Goal: Book appointment/travel/reservation

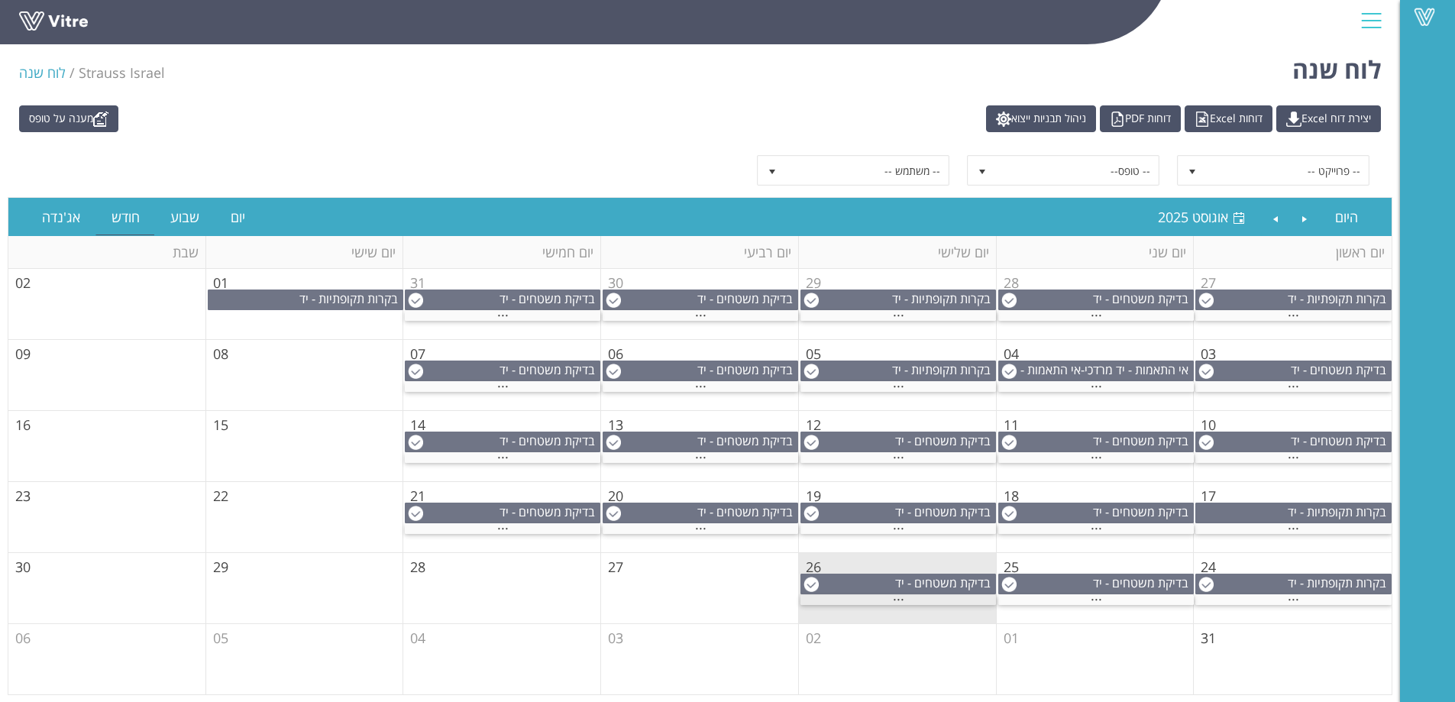
scroll to position [6, 0]
click at [894, 599] on span "..." at bounding box center [898, 595] width 11 height 17
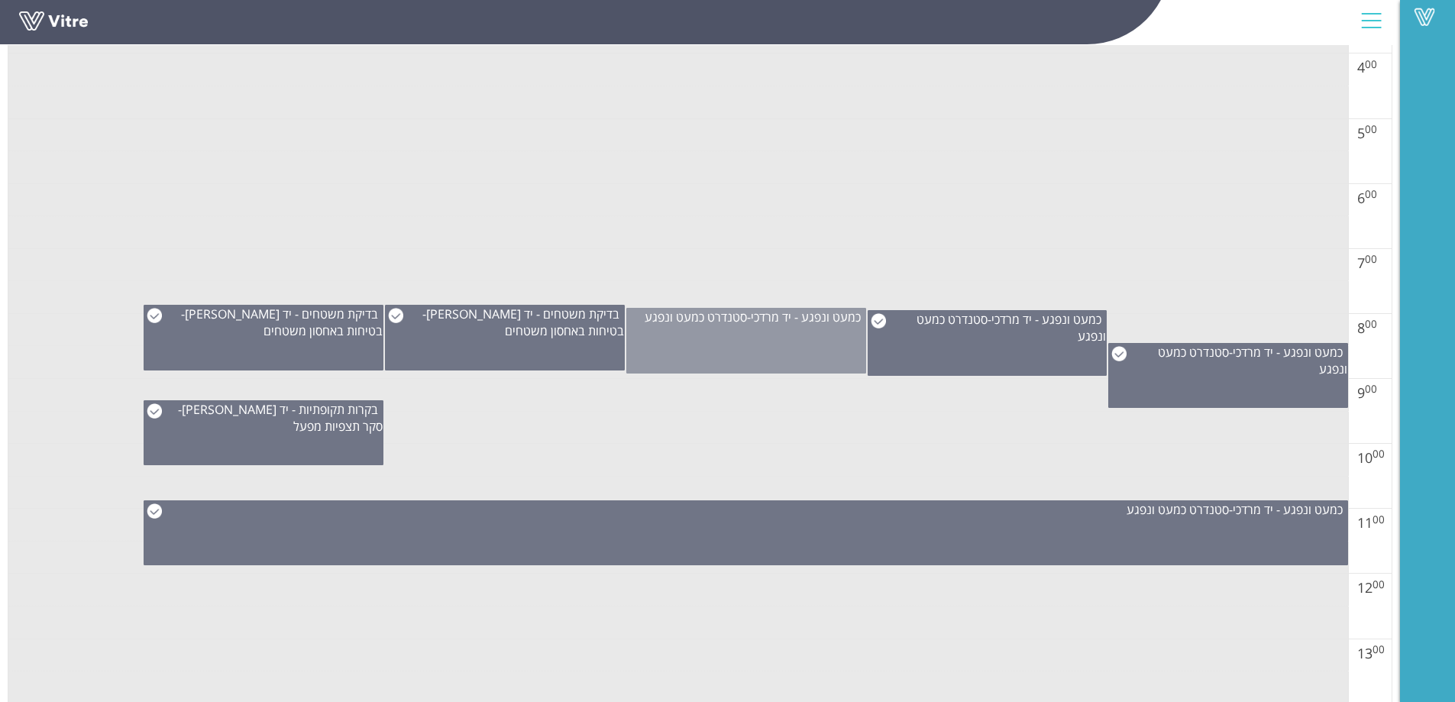
scroll to position [611, 0]
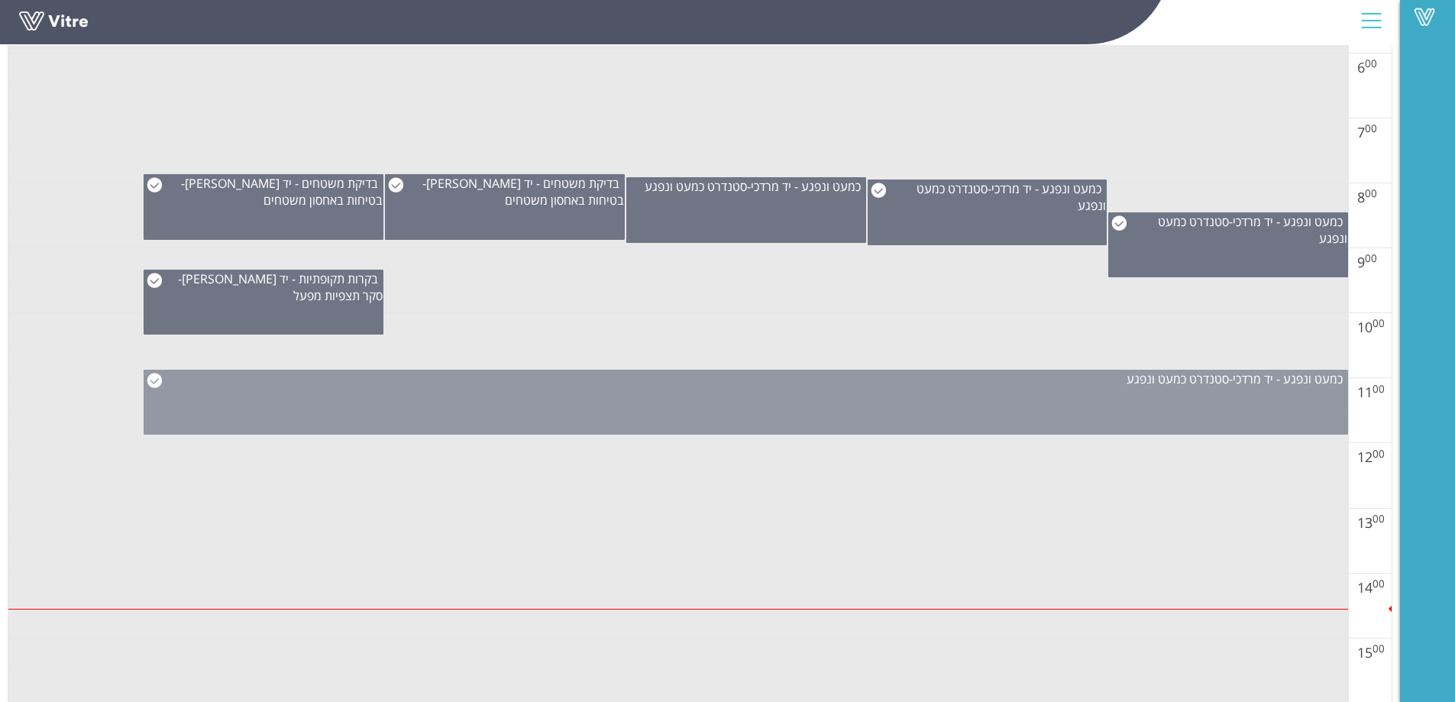
click at [734, 408] on div "כמעט ונפגע - יד מרדכי - סטנדרט כמעט ונפגע" at bounding box center [746, 402] width 1205 height 65
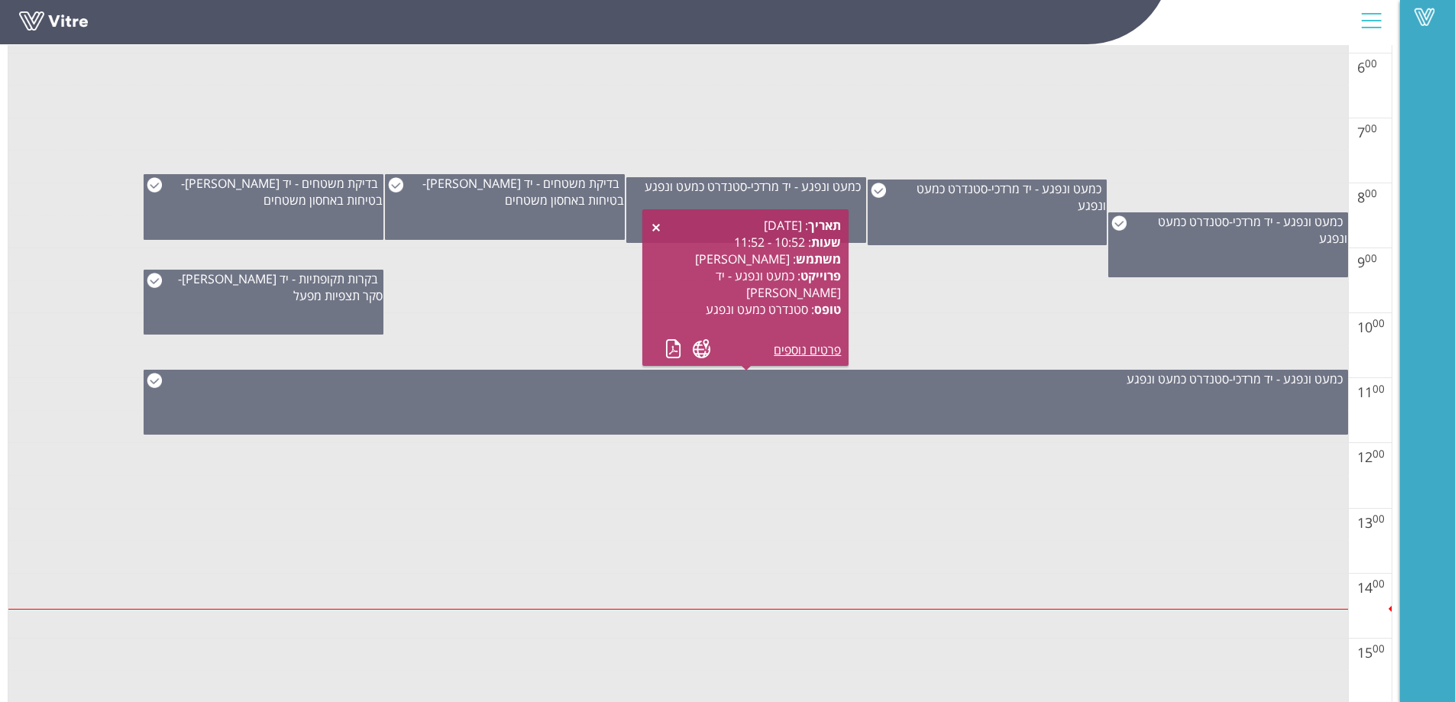
click at [591, 322] on td at bounding box center [678, 329] width 1340 height 33
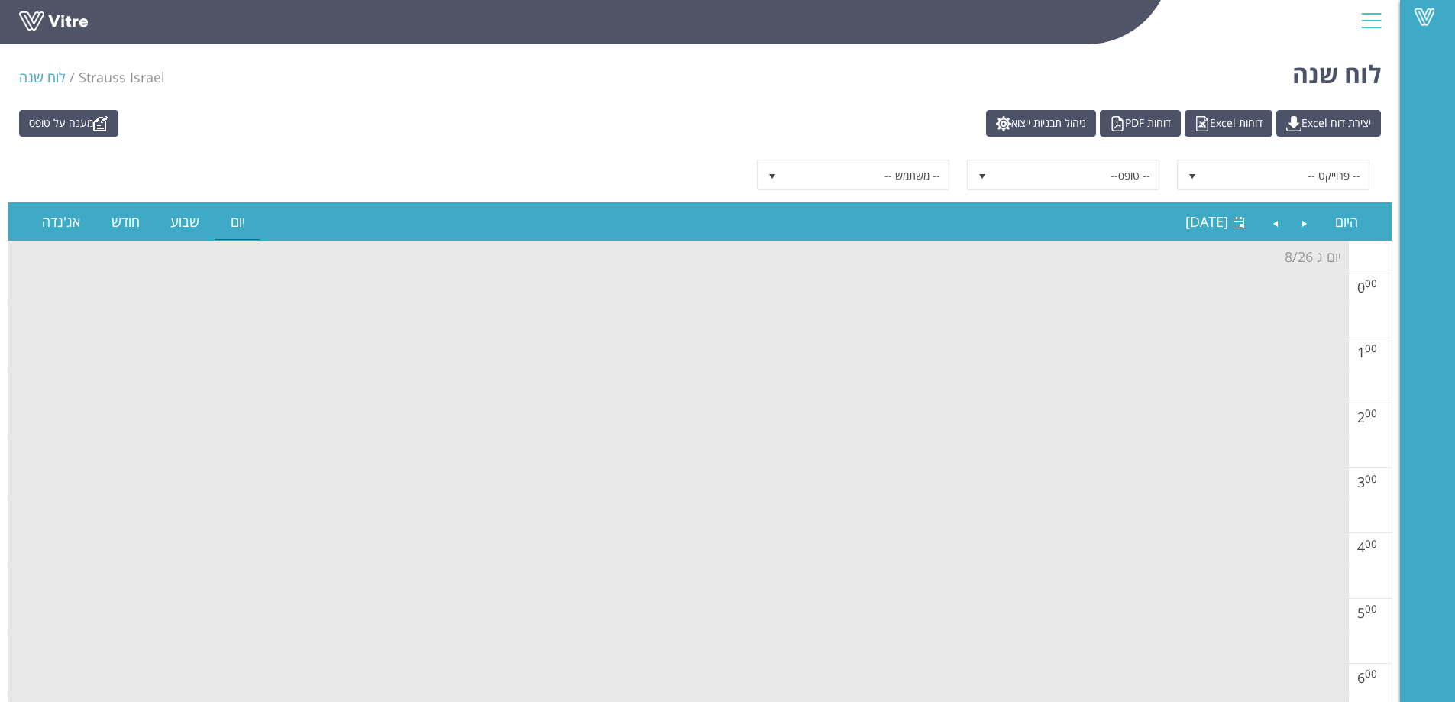
scroll to position [0, 0]
click at [1307, 225] on link "Previous" at bounding box center [1305, 222] width 29 height 35
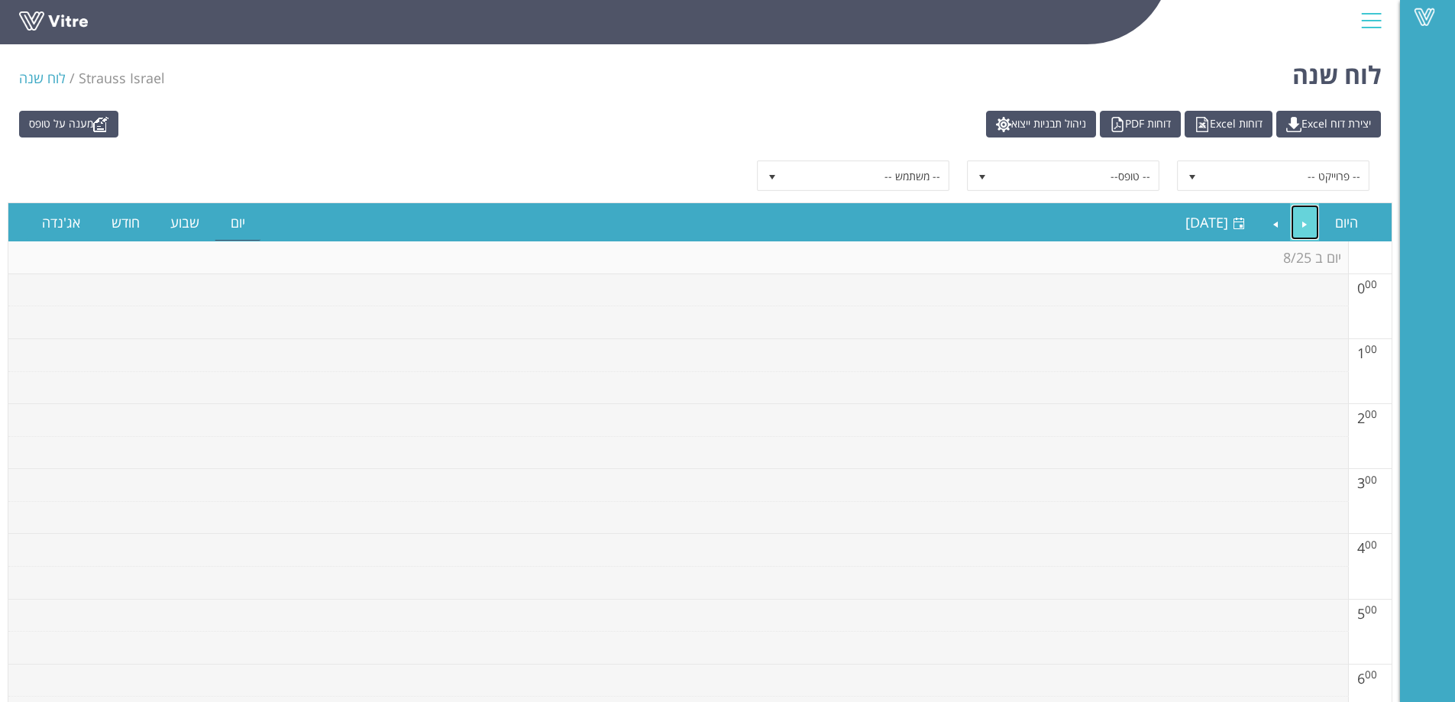
click at [1307, 225] on link "Previous" at bounding box center [1305, 222] width 29 height 35
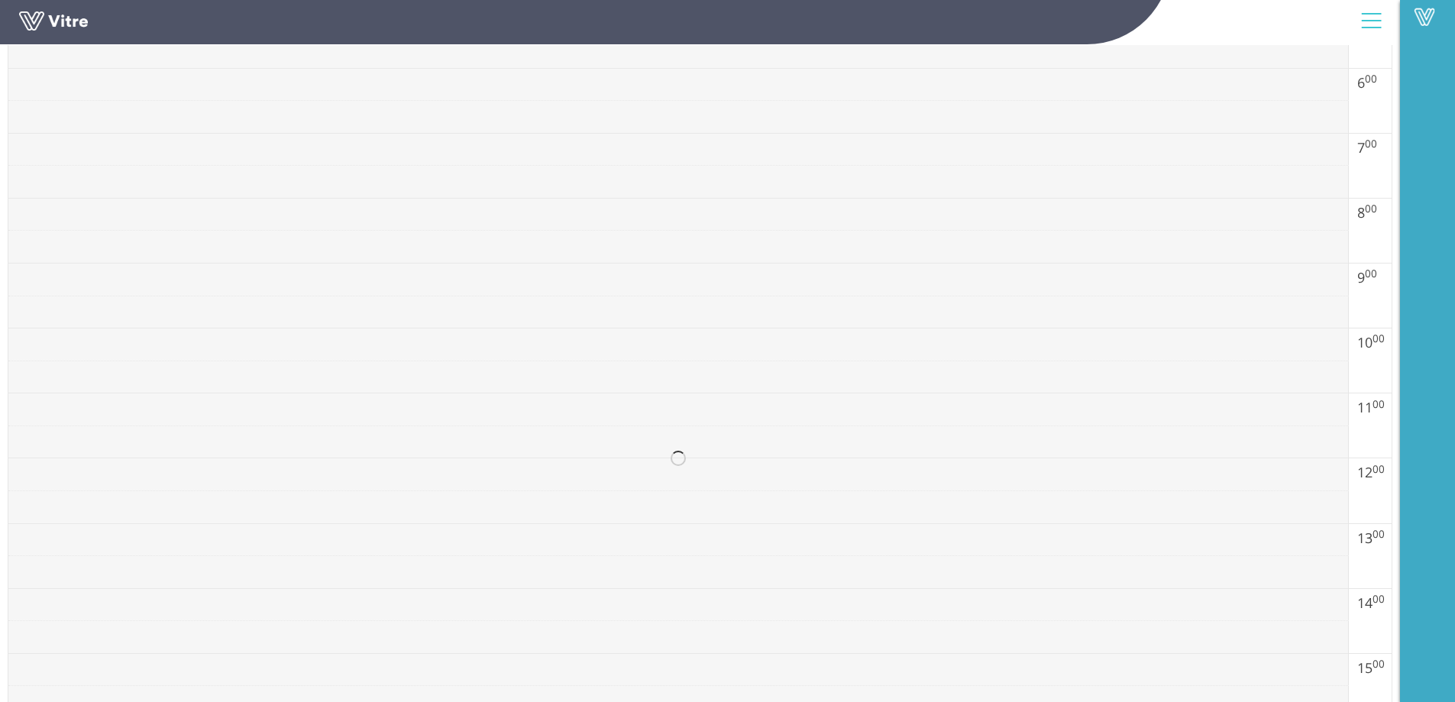
scroll to position [611, 0]
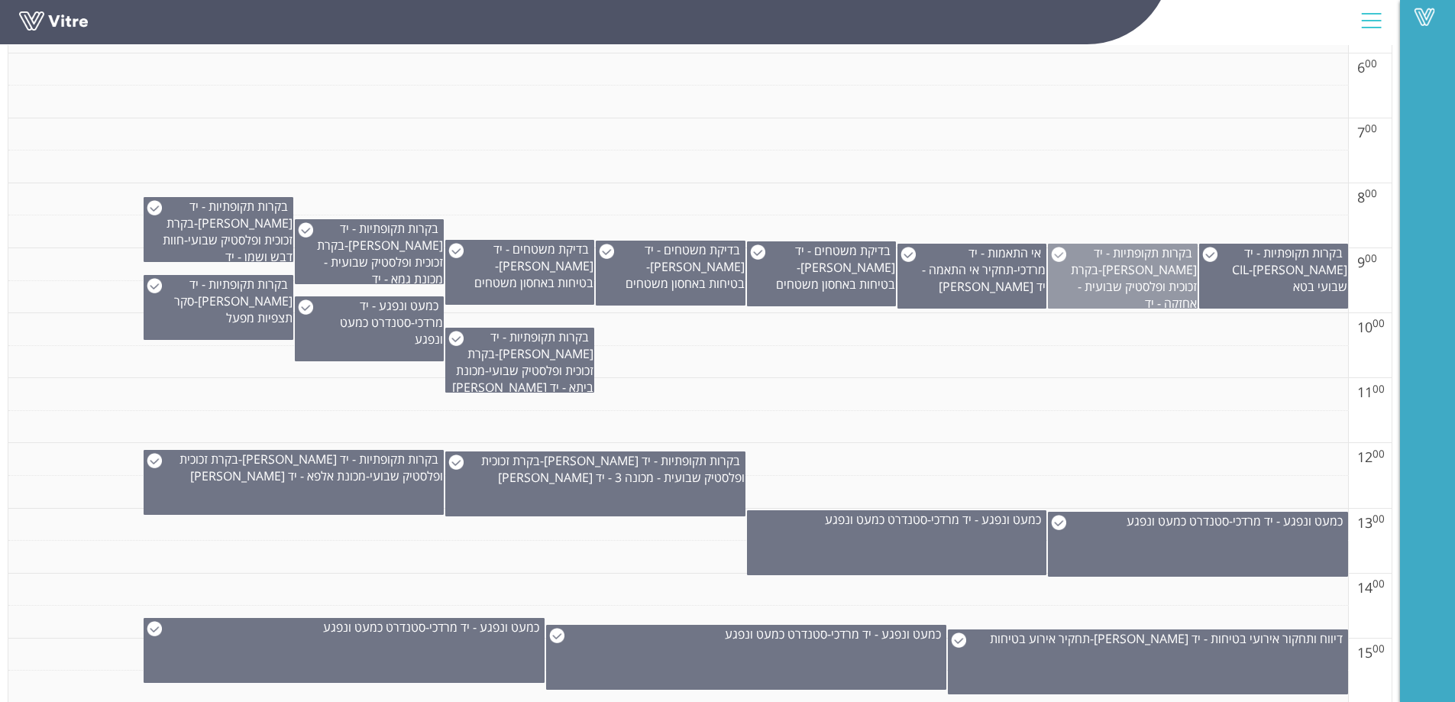
click at [1141, 283] on span "בקרת זכוכית ופלסטיק שבועית - אחזקה - יד [PERSON_NAME]" at bounding box center [1134, 294] width 126 height 67
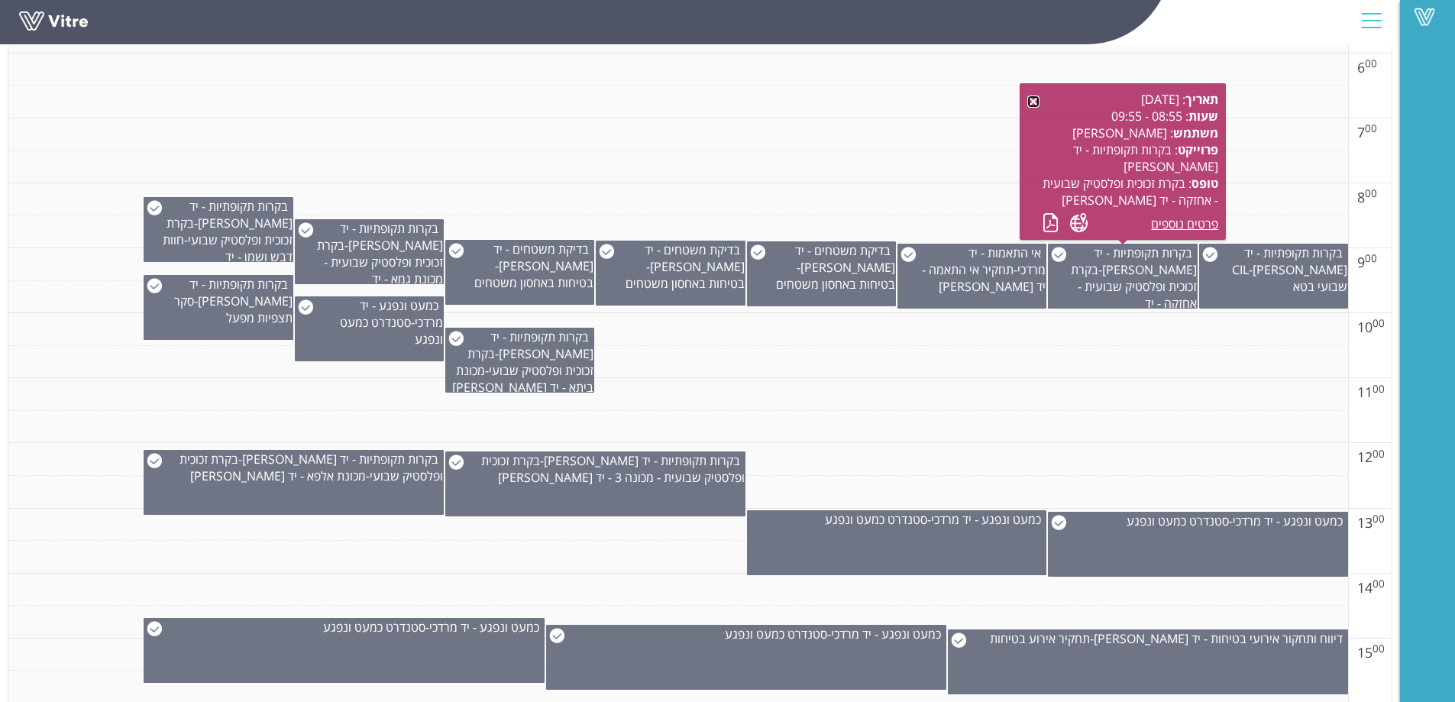
click at [1035, 97] on link at bounding box center [1034, 102] width 12 height 12
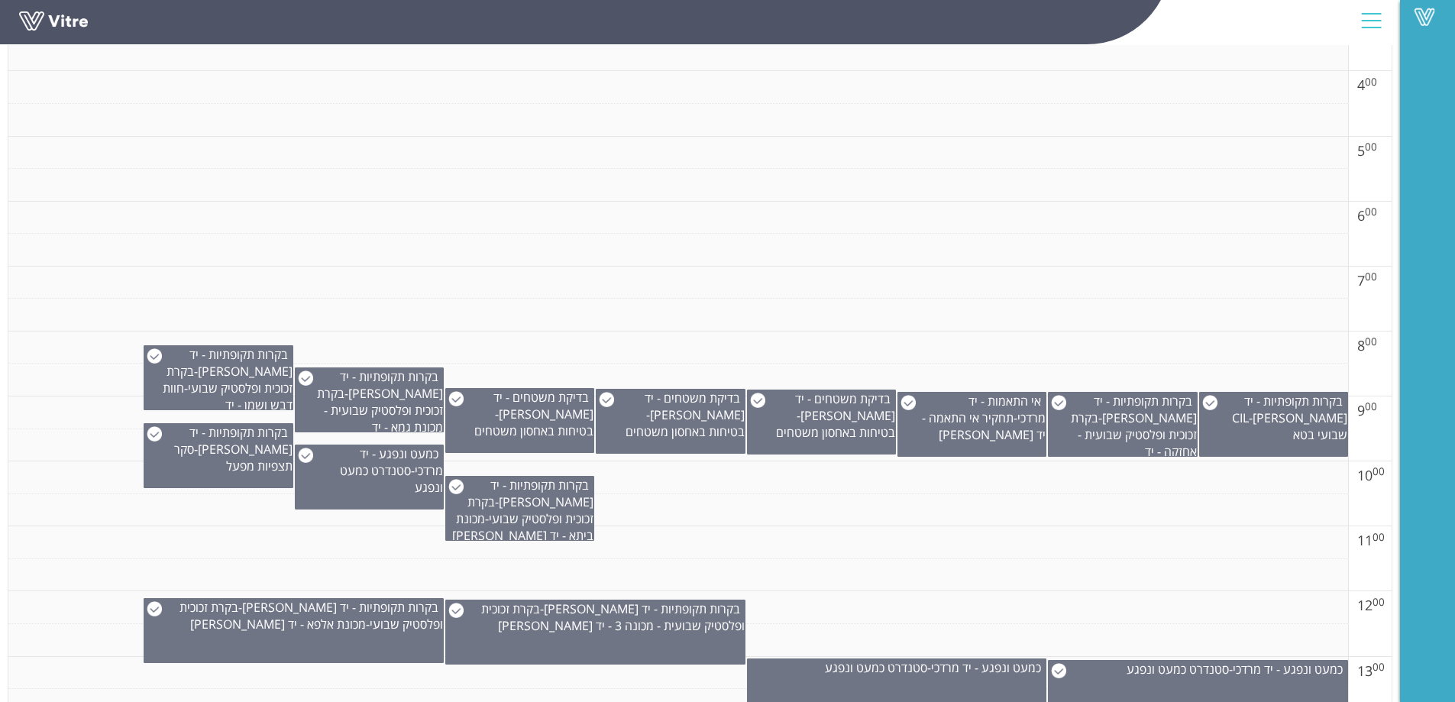
scroll to position [458, 0]
